Goal: Go to known website: Go to known website

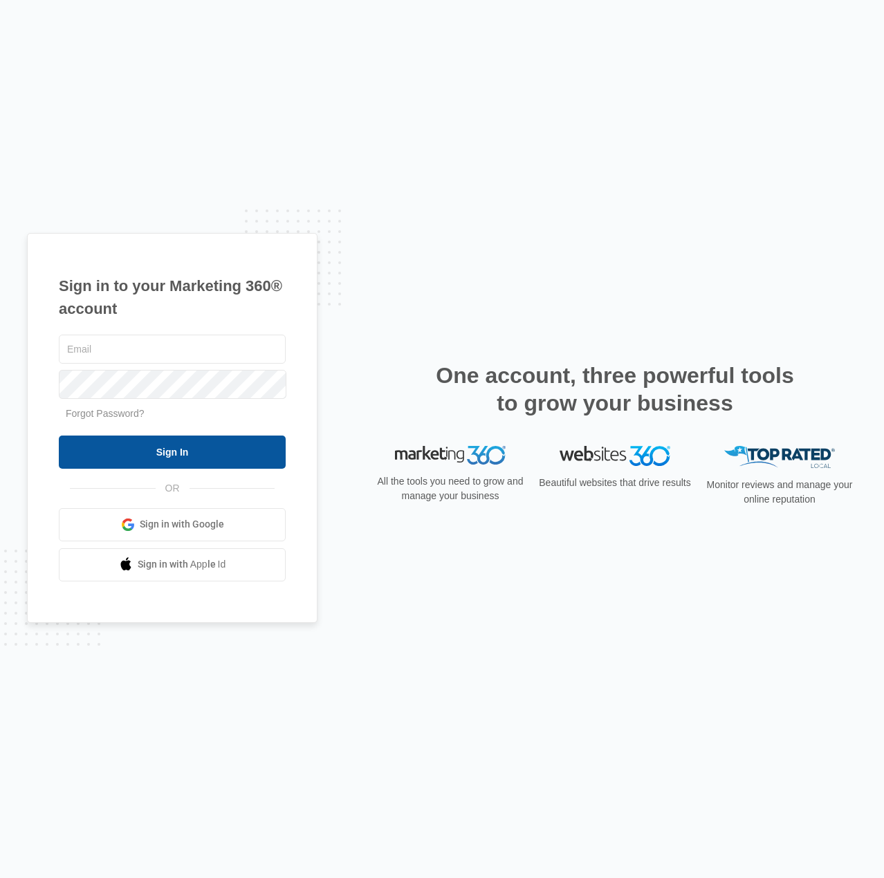
type input "[EMAIL_ADDRESS][DOMAIN_NAME]"
click at [144, 444] on input "Sign In" at bounding box center [172, 452] width 227 height 33
